Goal: Obtain resource: Obtain resource

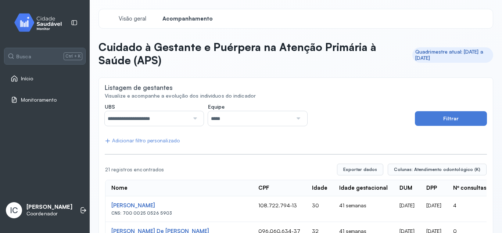
click at [151, 140] on div "Adicionar filtro personalizado" at bounding box center [142, 141] width 75 height 6
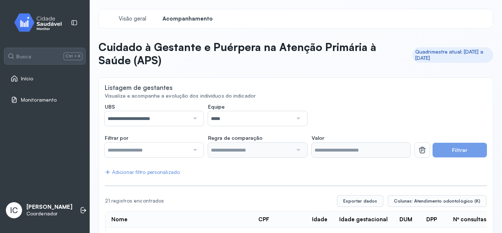
click at [465, 150] on button "Filtrar" at bounding box center [460, 150] width 54 height 15
click at [461, 153] on button "Filtrar" at bounding box center [460, 150] width 54 height 15
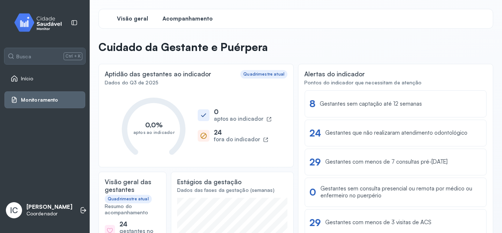
click at [193, 19] on span "Acompanhamento" at bounding box center [187, 18] width 50 height 7
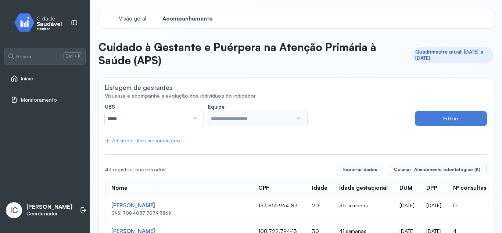
click at [198, 120] on div at bounding box center [194, 118] width 10 height 15
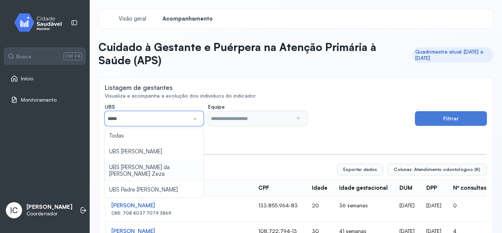
type input "*****"
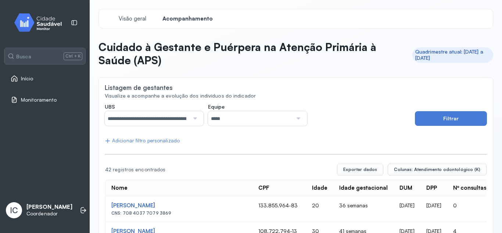
click at [361, 109] on div "**********" at bounding box center [258, 115] width 306 height 23
click at [449, 115] on button "Filtrar" at bounding box center [451, 118] width 72 height 15
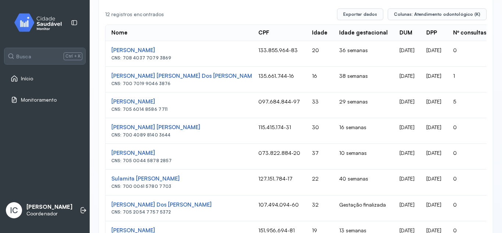
scroll to position [111, 0]
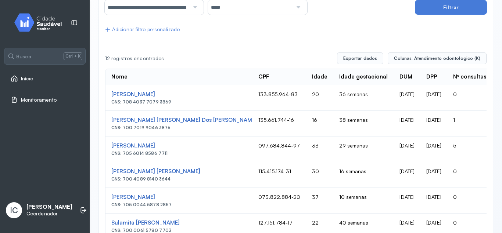
click at [441, 5] on button "Filtrar" at bounding box center [451, 7] width 72 height 15
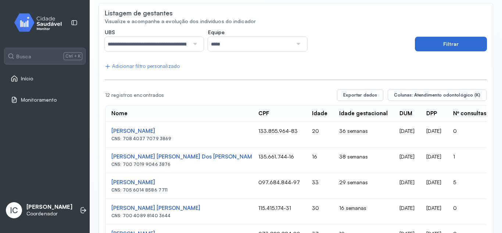
click at [444, 45] on button "Filtrar" at bounding box center [451, 44] width 72 height 15
click at [296, 42] on div at bounding box center [298, 44] width 10 height 15
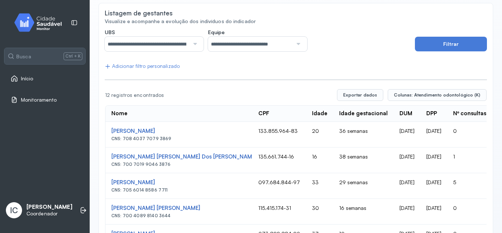
click at [280, 75] on div "**********" at bounding box center [296, 230] width 382 height 403
click at [430, 44] on button "Filtrar" at bounding box center [451, 44] width 72 height 15
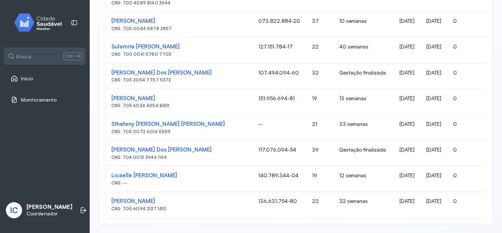
scroll to position [0, 0]
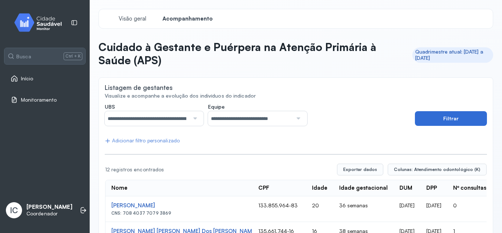
click at [448, 117] on button "Filtrar" at bounding box center [451, 118] width 72 height 15
click at [474, 120] on button "Filtrar" at bounding box center [451, 118] width 72 height 15
click at [372, 166] on button "Exportar dados" at bounding box center [360, 170] width 46 height 12
click at [197, 121] on div at bounding box center [194, 118] width 10 height 15
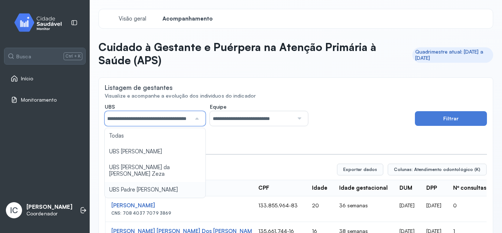
type input "*****"
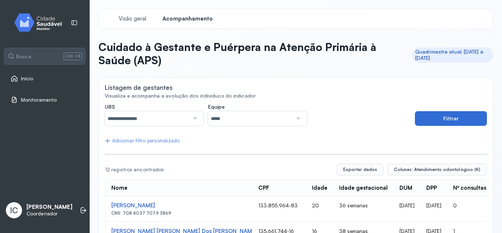
click at [439, 117] on button "Filtrar" at bounding box center [451, 118] width 72 height 15
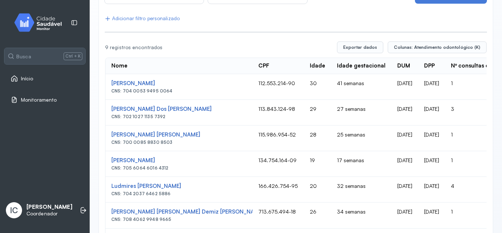
scroll to position [78, 0]
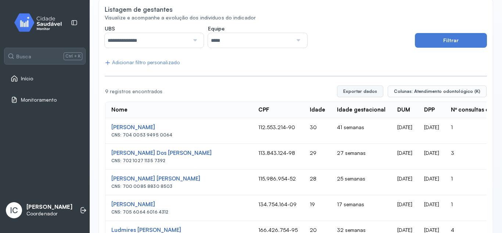
click at [379, 90] on button "Exportar dados" at bounding box center [360, 92] width 46 height 12
click at [383, 10] on div "Listagem de gestantes" at bounding box center [296, 10] width 382 height 9
click at [449, 163] on td "3" at bounding box center [488, 157] width 86 height 26
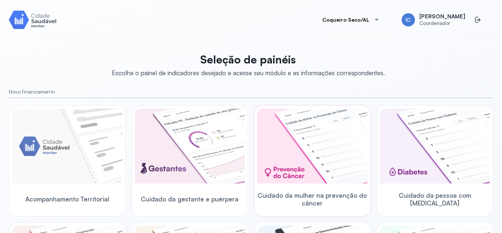
click at [298, 149] on img at bounding box center [312, 146] width 110 height 75
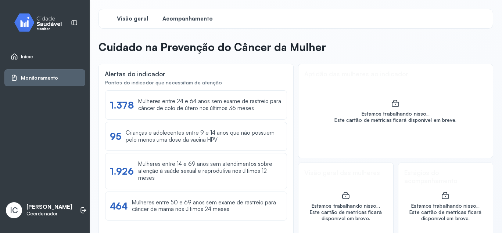
click at [171, 19] on span "Acompanhamento" at bounding box center [187, 18] width 50 height 7
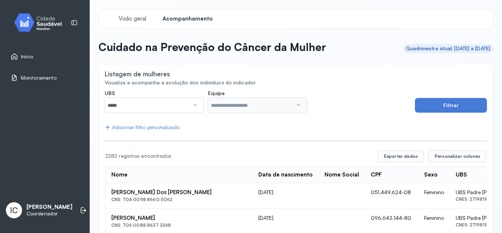
click at [198, 104] on div at bounding box center [194, 105] width 10 height 15
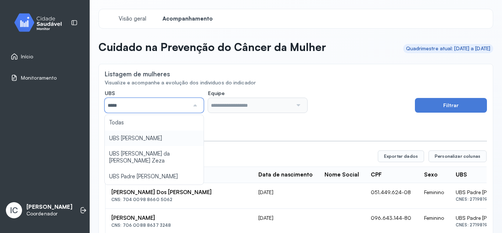
type input "*****"
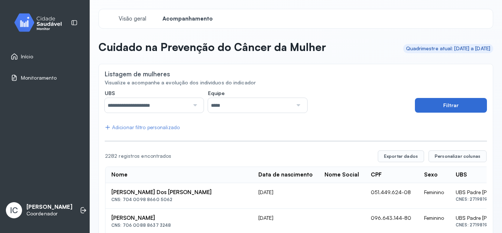
click at [438, 108] on button "Filtrar" at bounding box center [451, 105] width 72 height 15
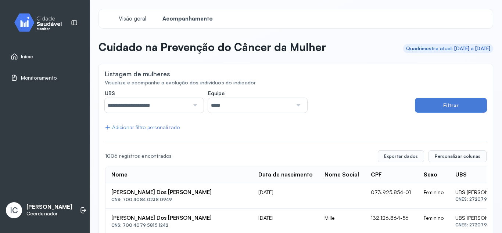
click at [351, 81] on div "Visualize e acompanhe a evolução dos indivíduos do indicador" at bounding box center [296, 83] width 382 height 6
click at [395, 154] on button "Exportar dados" at bounding box center [401, 157] width 46 height 12
click at [197, 106] on div at bounding box center [194, 105] width 10 height 15
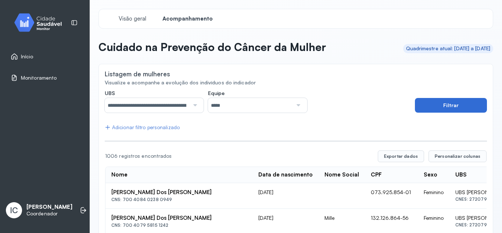
click at [434, 107] on button "Filtrar" at bounding box center [451, 105] width 72 height 15
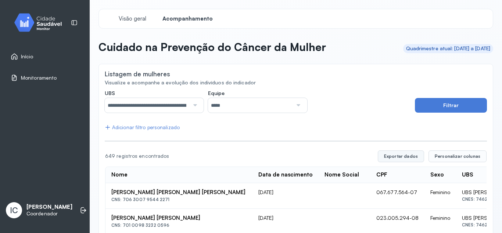
click at [412, 157] on button "Exportar dados" at bounding box center [401, 157] width 46 height 12
click at [352, 10] on div "Visão geral Acompanhamento" at bounding box center [295, 19] width 395 height 20
